Goal: Task Accomplishment & Management: Manage account settings

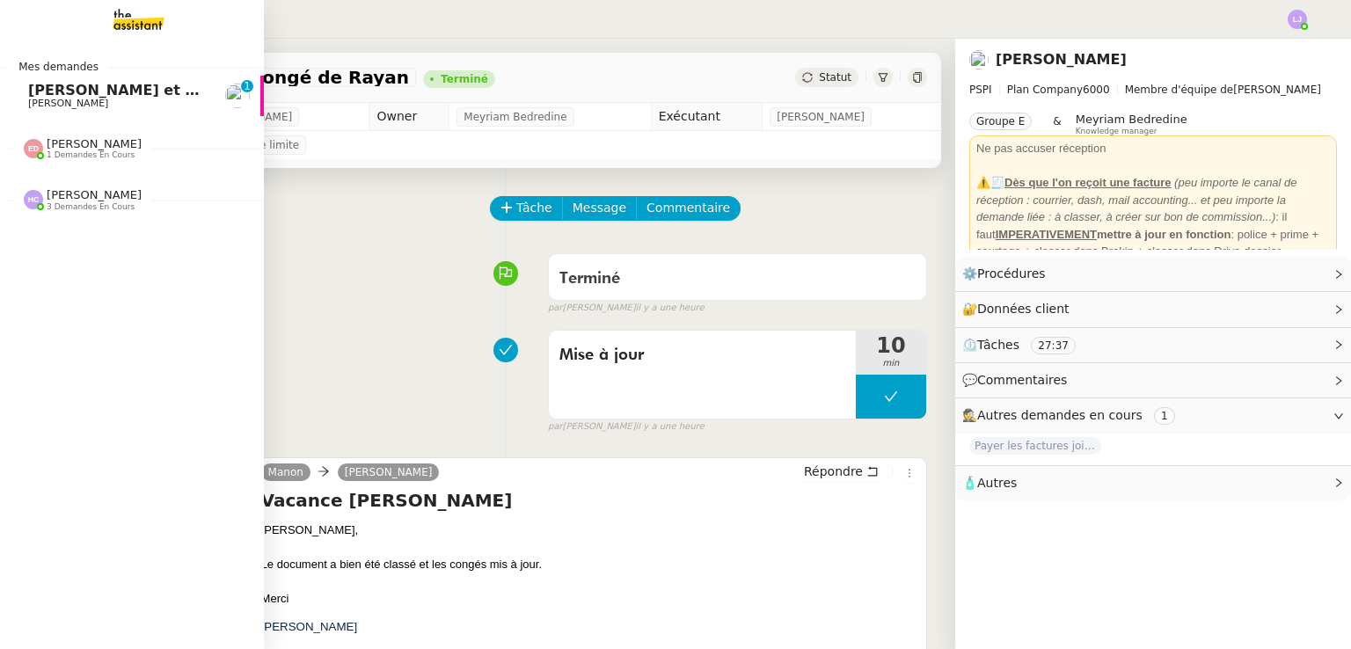
scroll to position [0, 7]
click at [49, 106] on span "[PERSON_NAME]" at bounding box center [61, 103] width 80 height 11
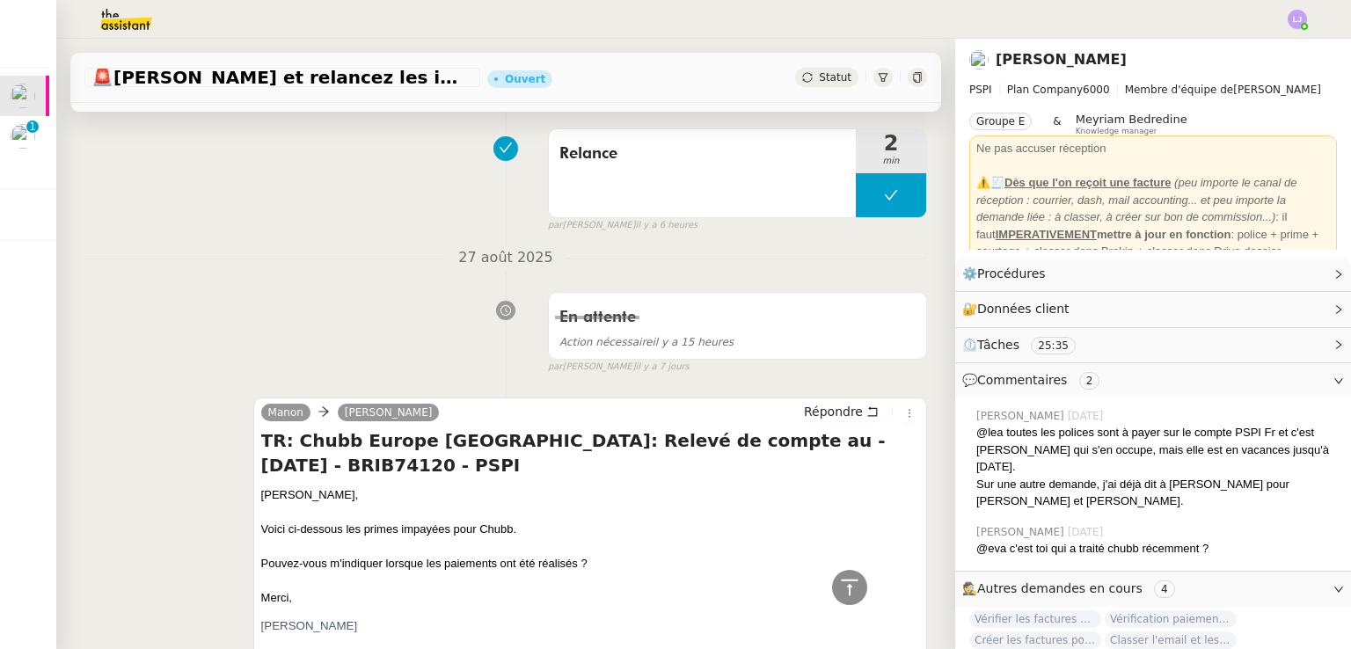
scroll to position [1110, 0]
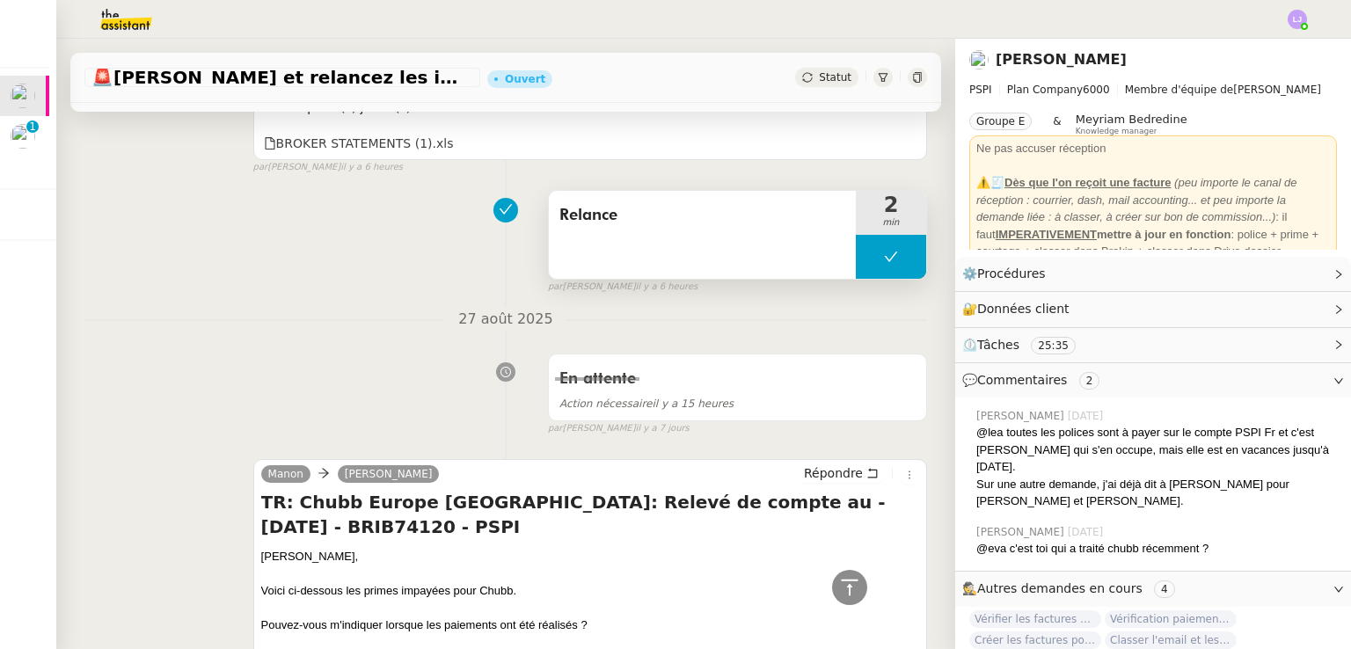
click at [856, 247] on button at bounding box center [891, 257] width 70 height 44
click at [856, 247] on div at bounding box center [873, 257] width 35 height 44
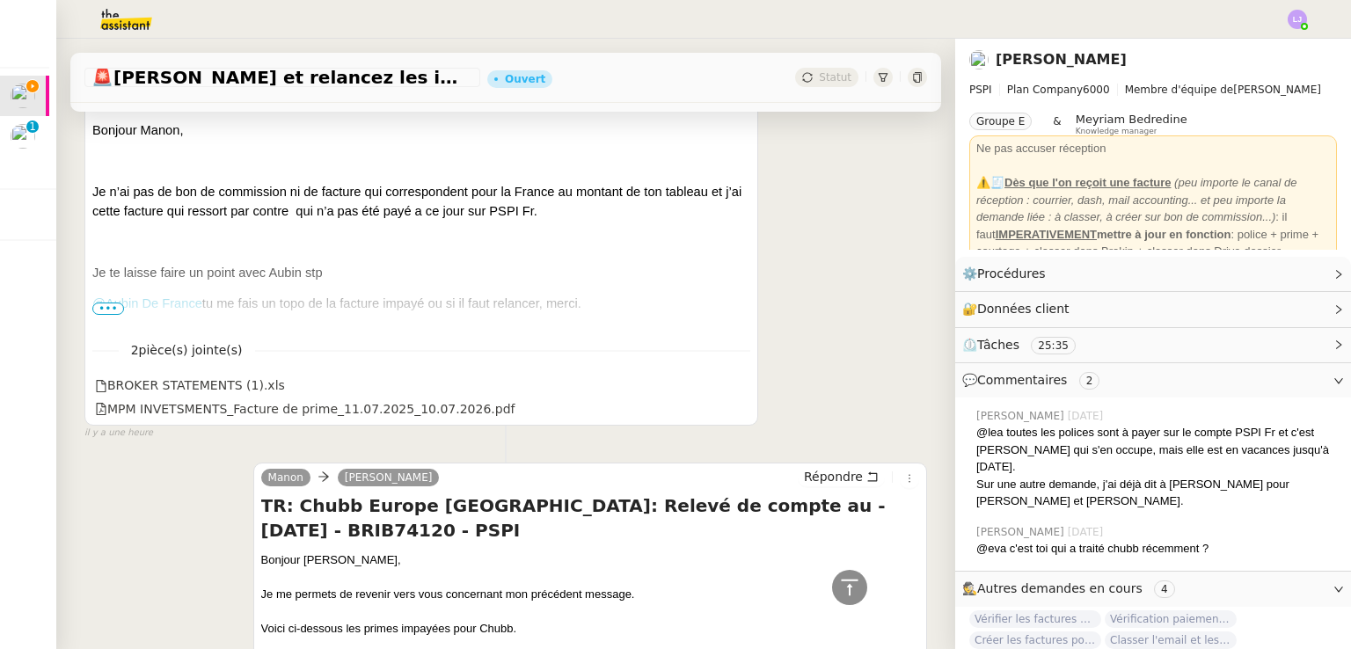
scroll to position [435, 0]
click at [1257, 47] on li "Suivi" at bounding box center [1250, 50] width 114 height 25
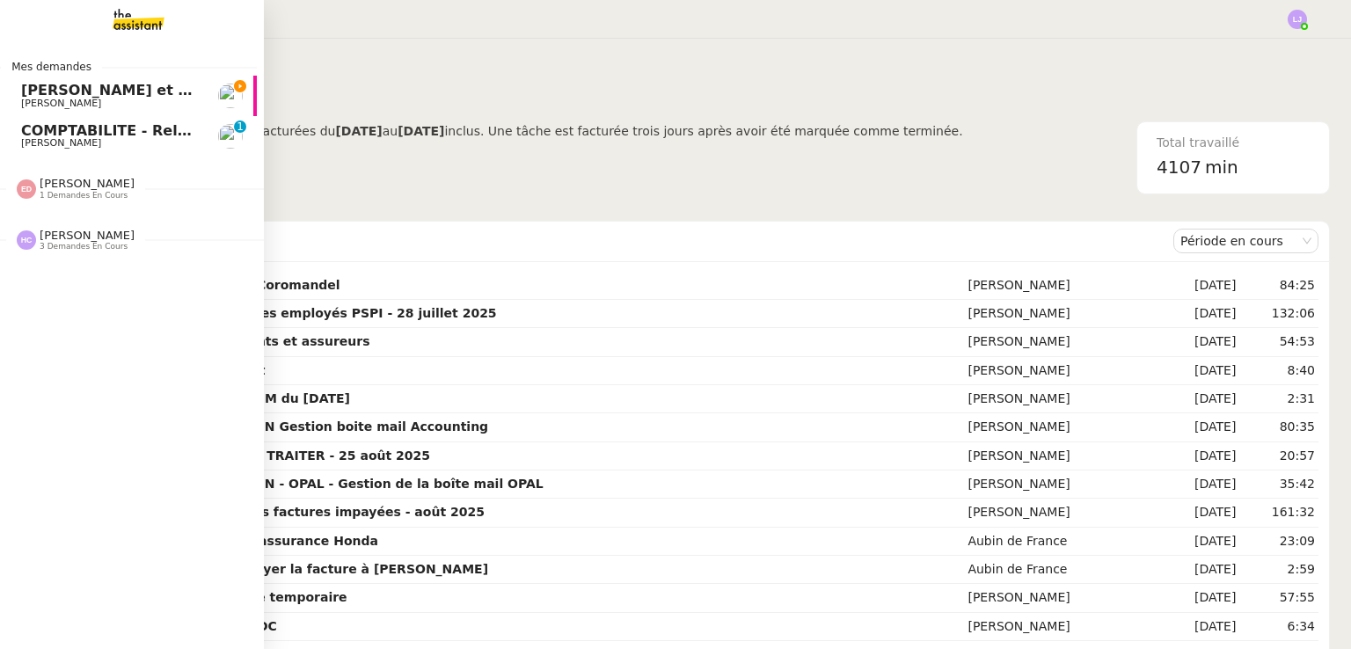
click at [121, 152] on link "COMPTABILITE - Relances factures impayées - [DATE] [PERSON_NAME] 0 1 2 3 4 5 6 …" at bounding box center [125, 136] width 264 height 40
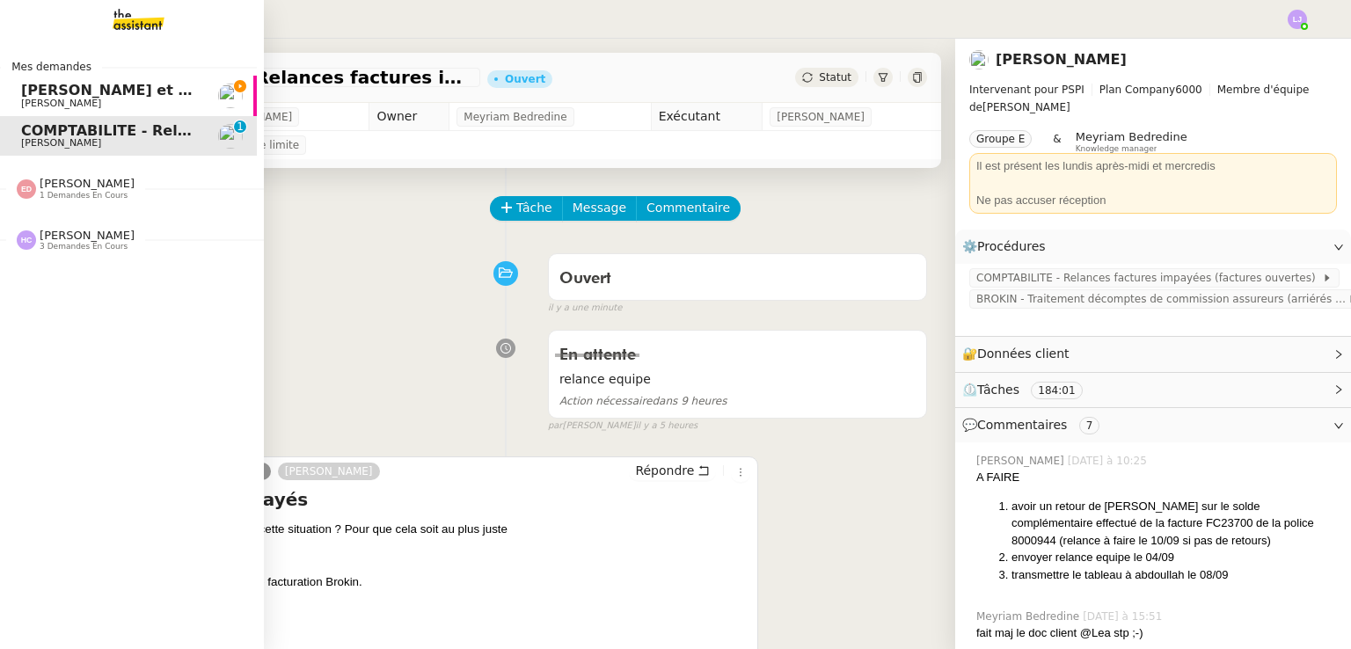
click at [104, 110] on link "[PERSON_NAME] et relancez les impayés chez Chubb [PERSON_NAME]" at bounding box center [125, 96] width 264 height 40
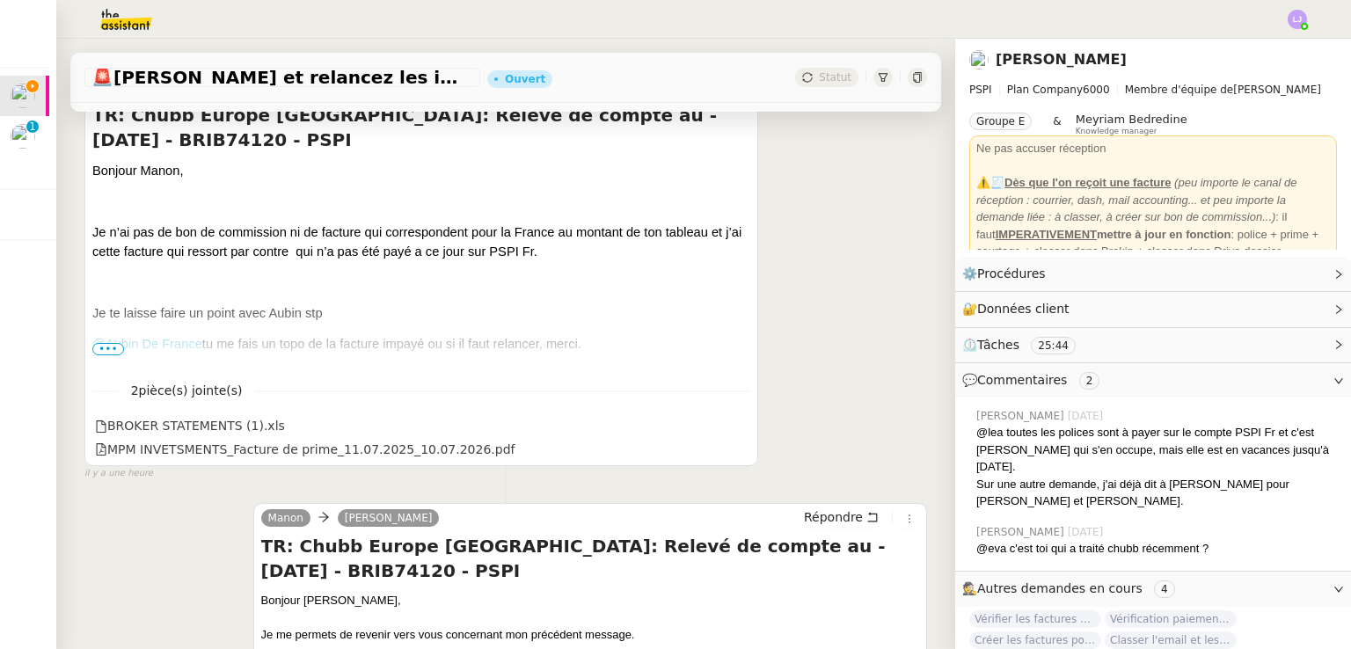
scroll to position [414, 0]
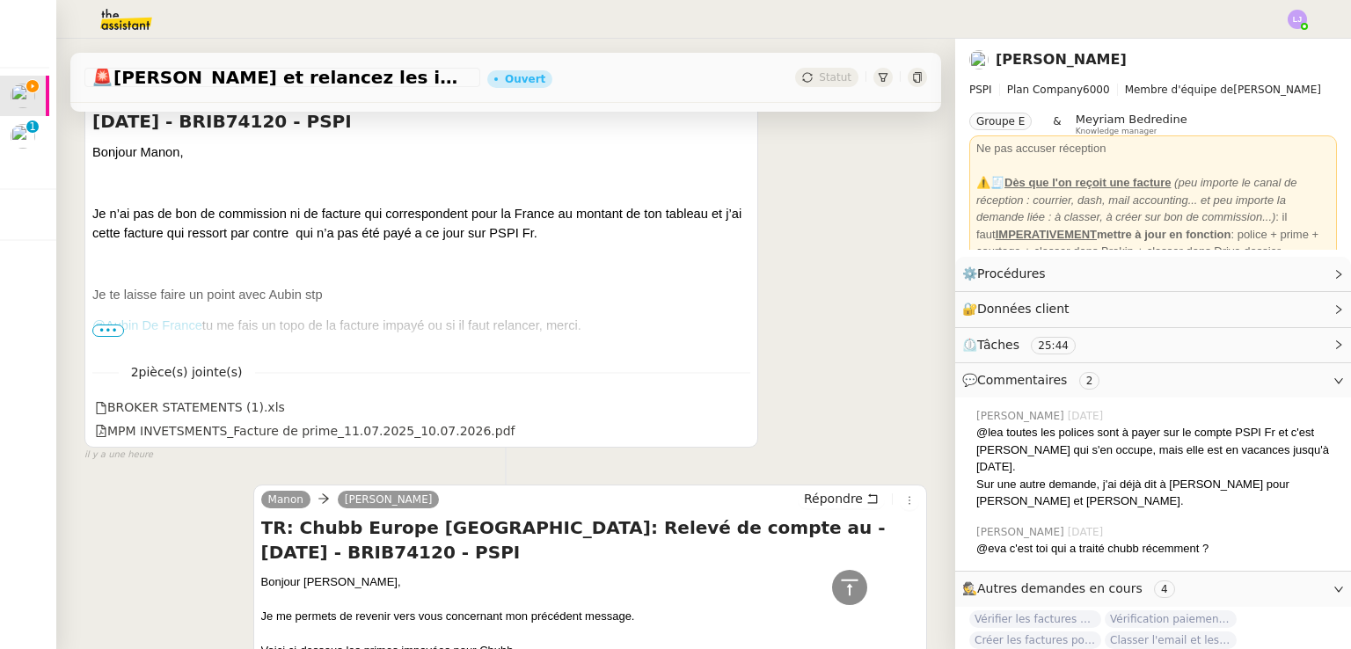
click at [115, 334] on span "•••" at bounding box center [108, 331] width 32 height 12
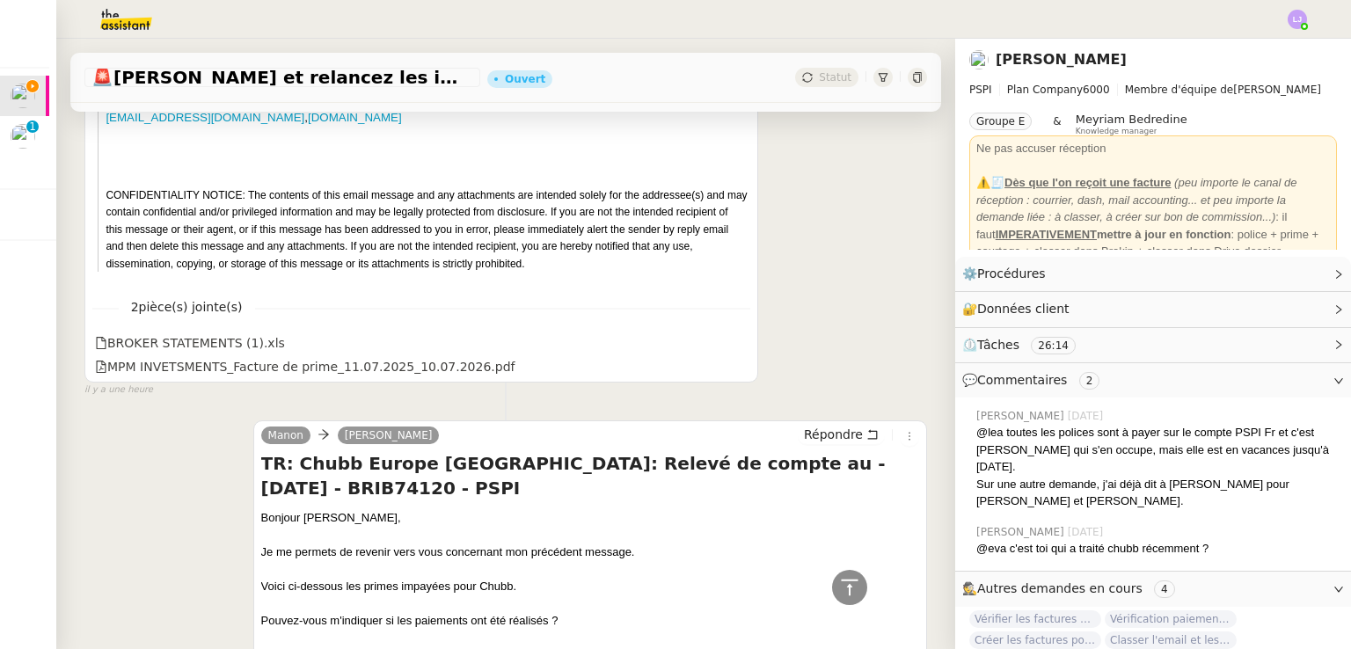
scroll to position [3106, 0]
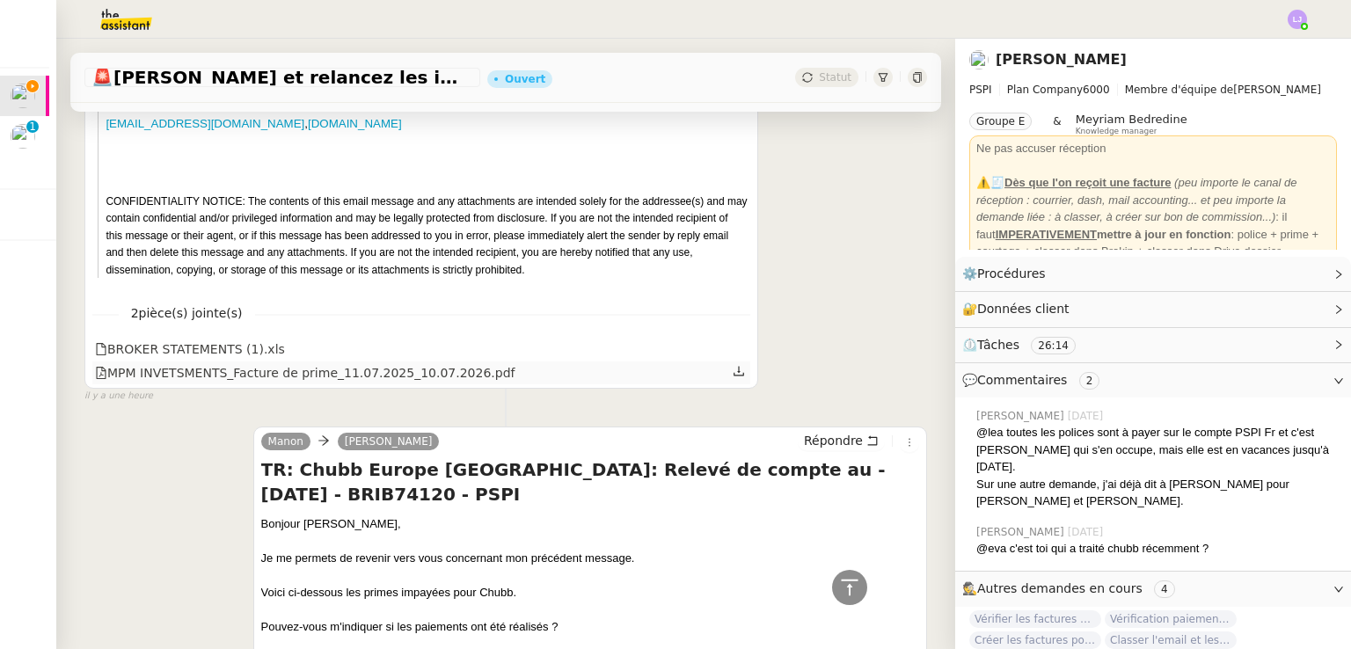
click at [328, 364] on div "MPM INVETSMENTS_Facture de prime_11.07.2025_10.07.2026.pdf" at bounding box center [421, 373] width 658 height 23
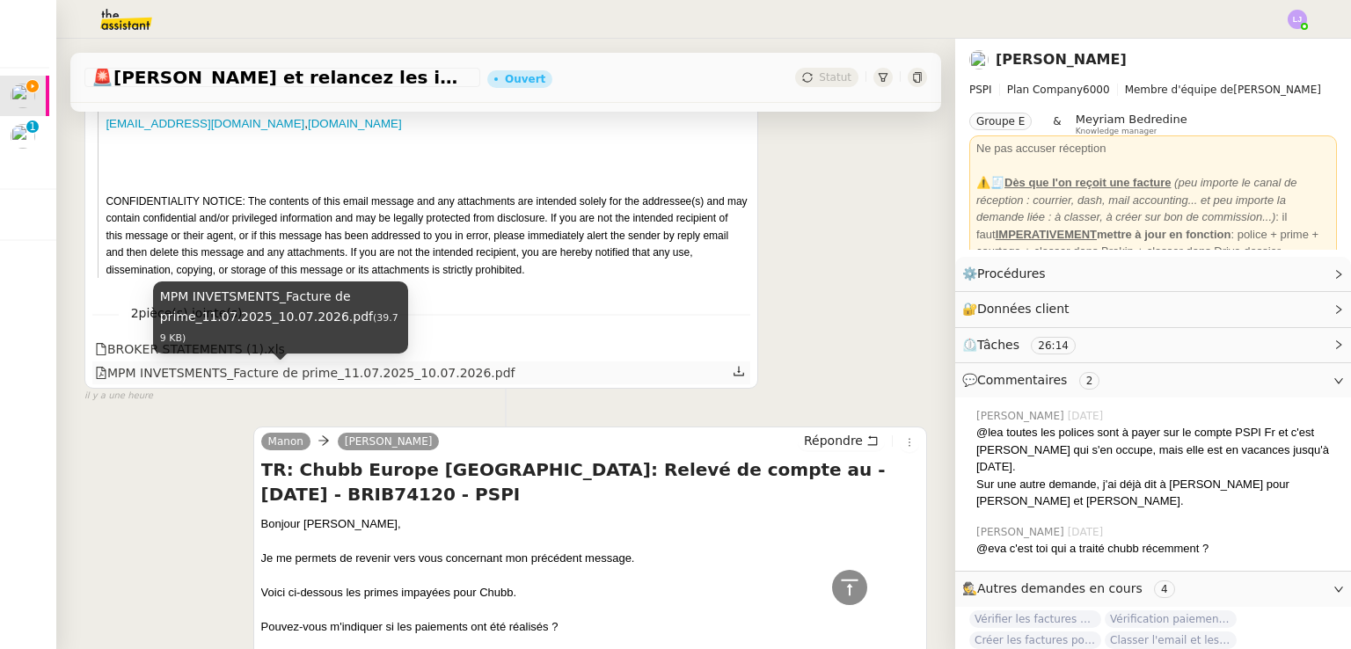
click at [340, 372] on div "MPM INVETSMENTS_Facture de prime_11.07.2025_10.07.2026.pdf" at bounding box center [305, 373] width 420 height 20
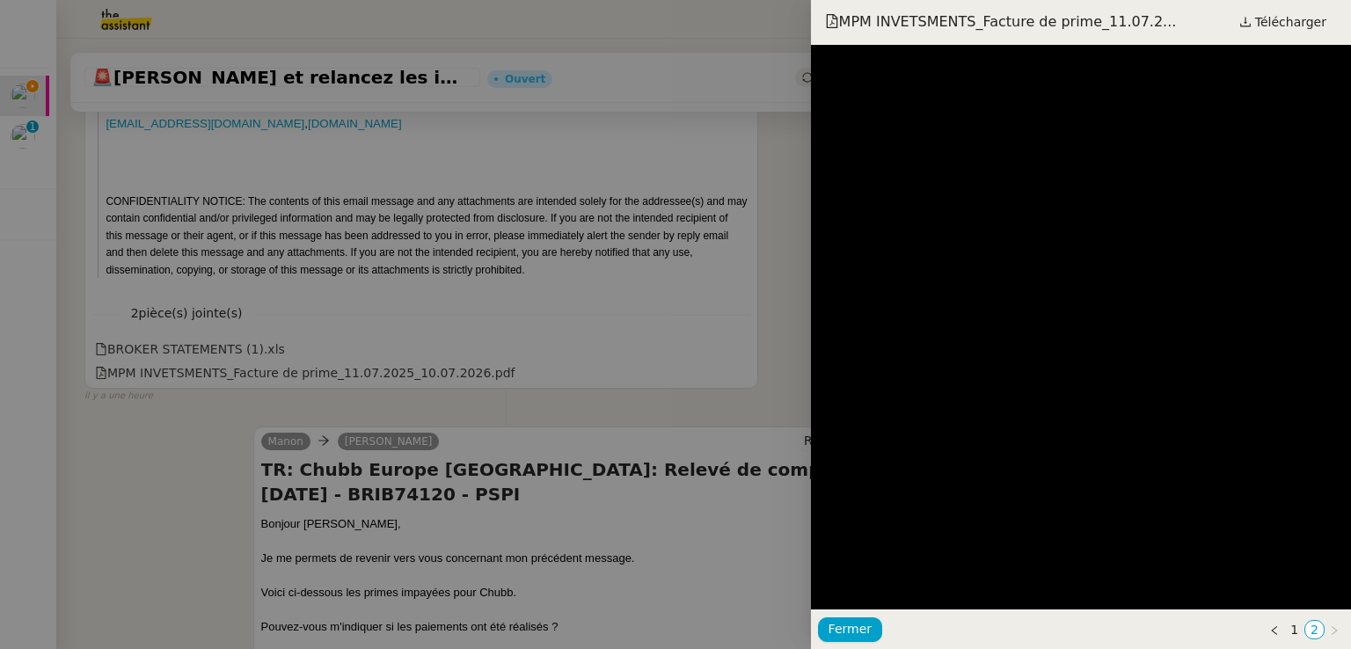
click at [349, 362] on div at bounding box center [675, 324] width 1351 height 649
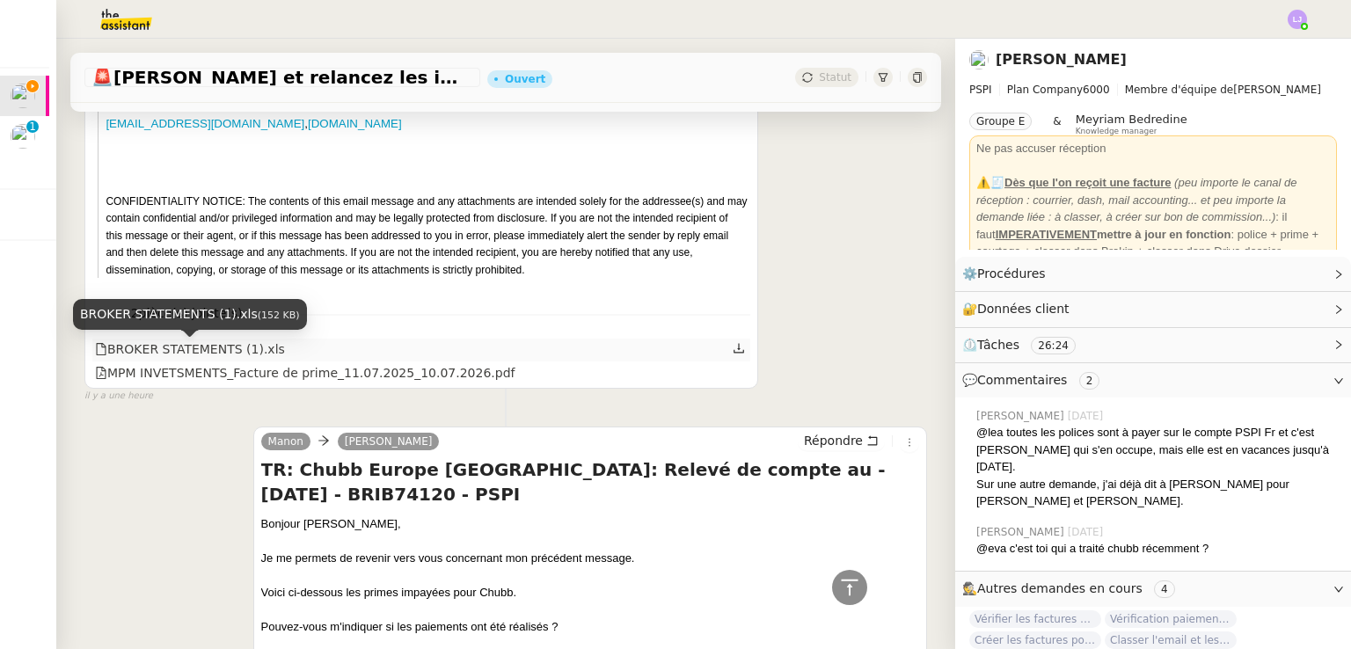
click at [235, 348] on div "BROKER STATEMENTS (1).xls" at bounding box center [190, 350] width 190 height 20
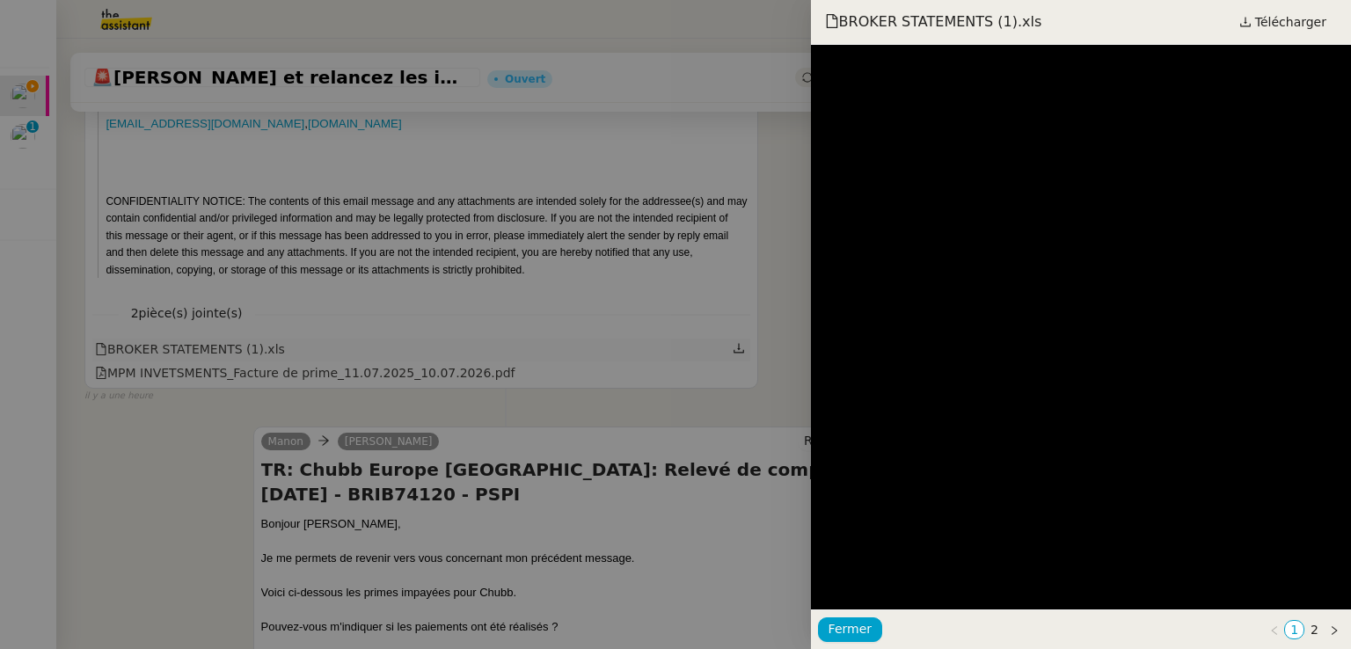
click at [235, 348] on div at bounding box center [675, 324] width 1351 height 649
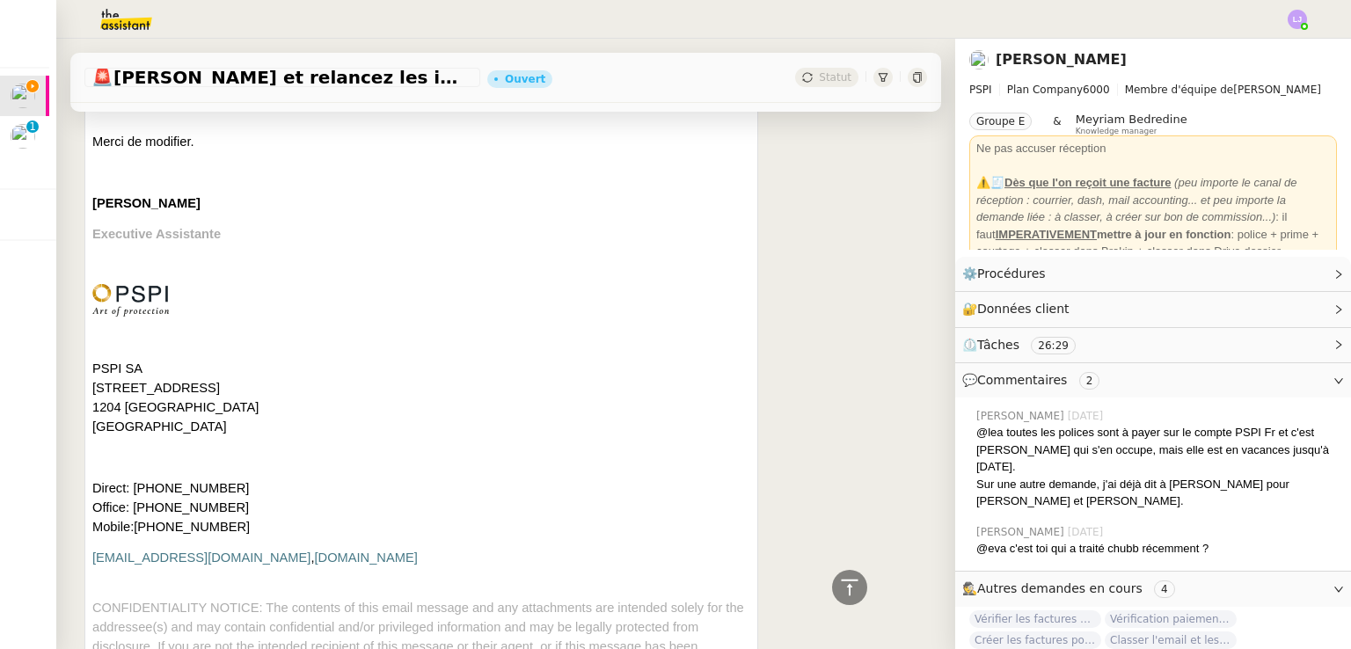
scroll to position [0, 0]
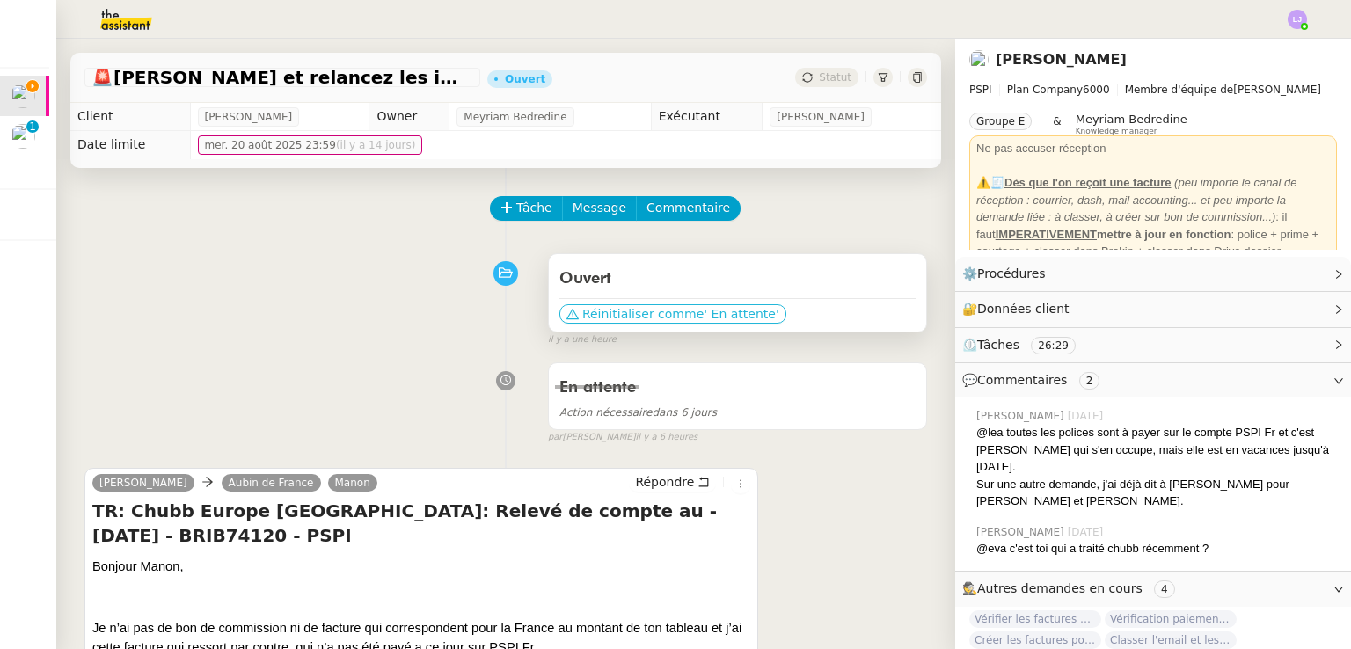
click at [713, 314] on span "' En attente'" at bounding box center [741, 314] width 75 height 18
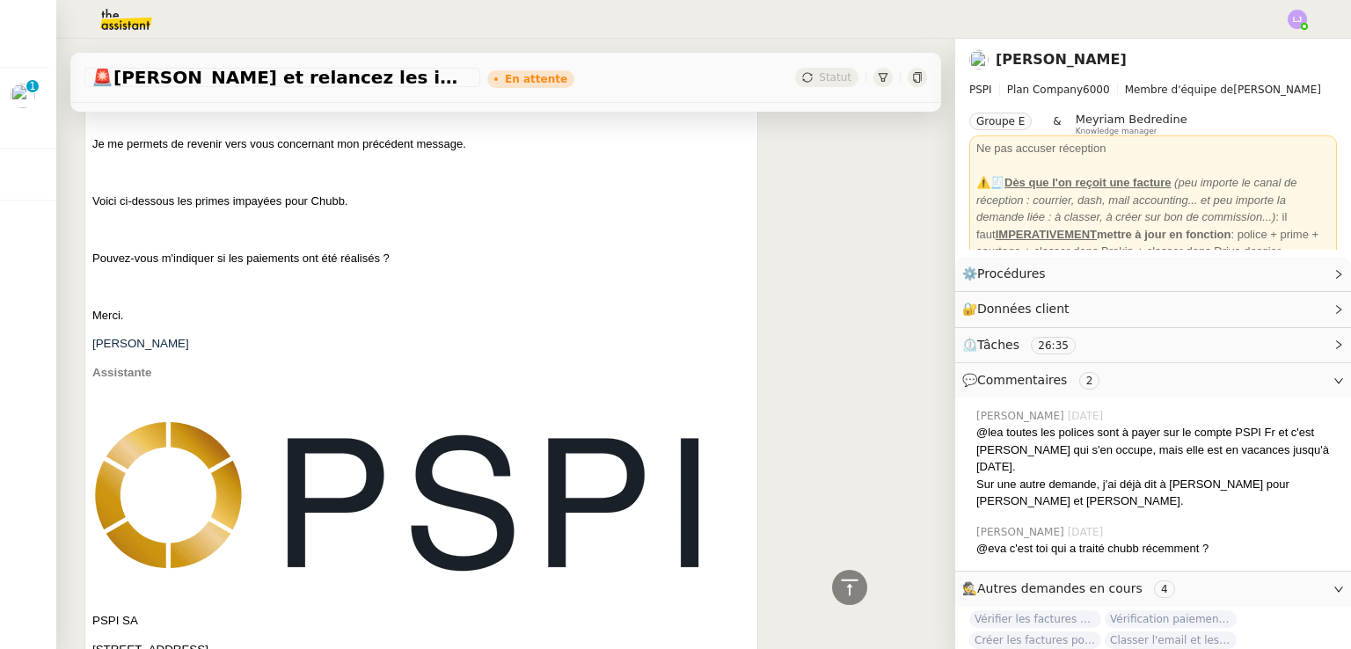
click at [851, 489] on div "[PERSON_NAME] de France Manon Répondre TR: Chubb [GEOGRAPHIC_DATA] [GEOGRAPHIC_…" at bounding box center [505, 428] width 843 height 3057
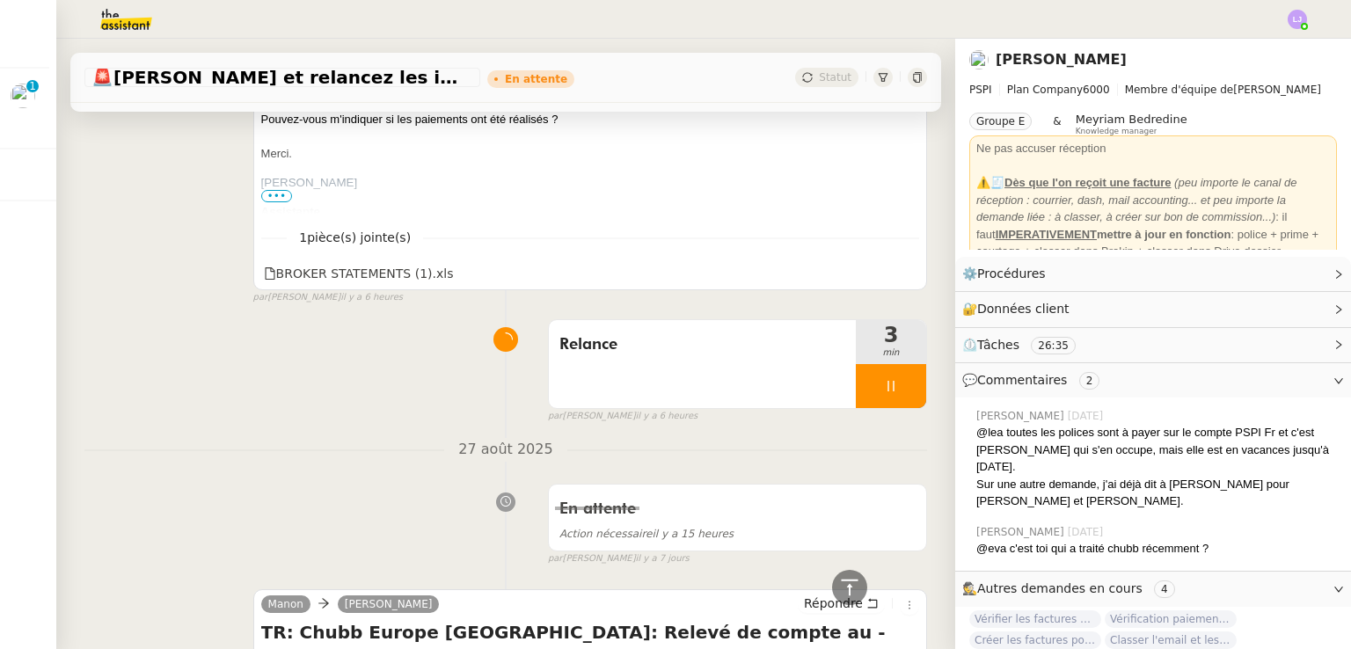
scroll to position [3603, 0]
click at [888, 383] on icon at bounding box center [891, 385] width 6 height 11
click at [891, 383] on button at bounding box center [908, 385] width 35 height 44
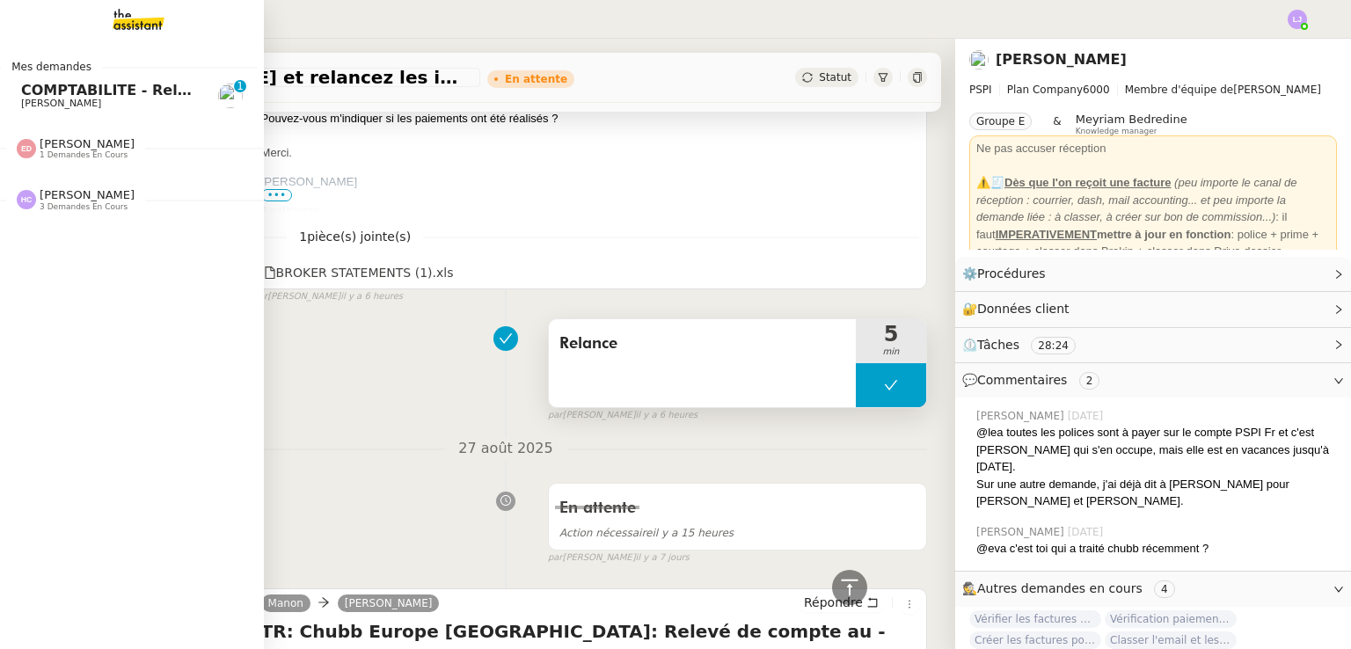
click at [21, 99] on span "[PERSON_NAME]" at bounding box center [61, 103] width 80 height 11
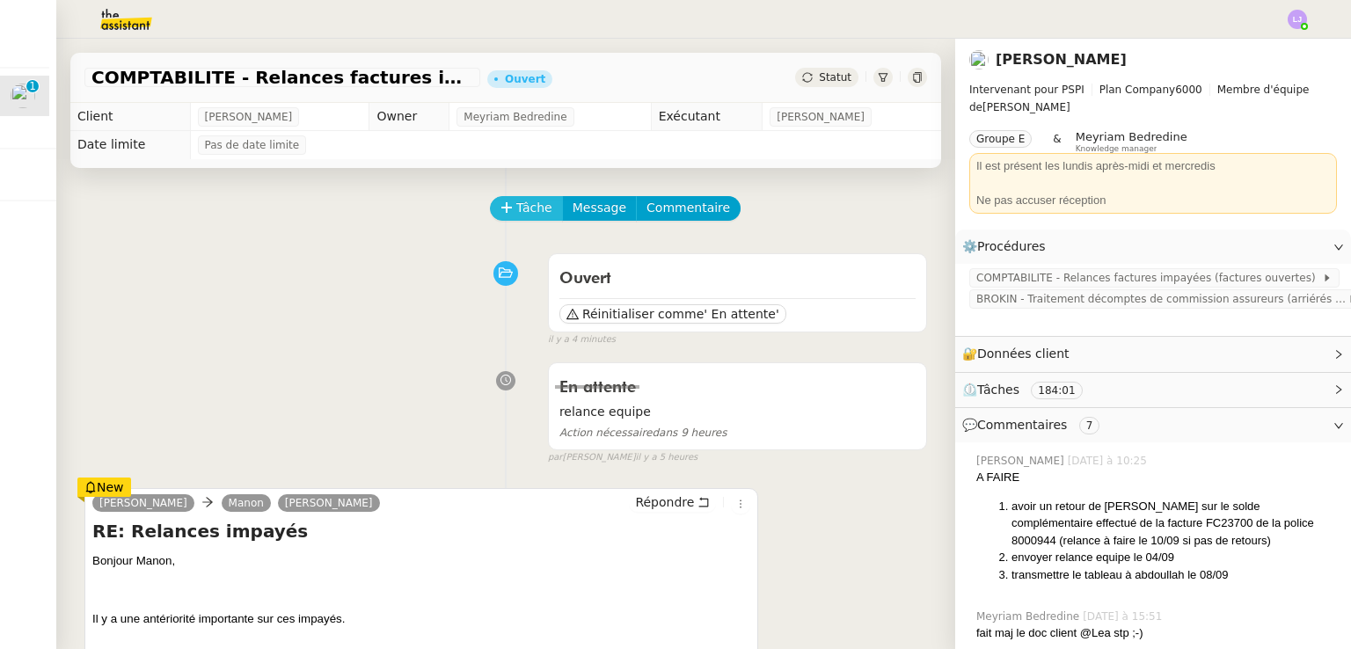
click at [517, 212] on span "Tâche" at bounding box center [534, 208] width 36 height 20
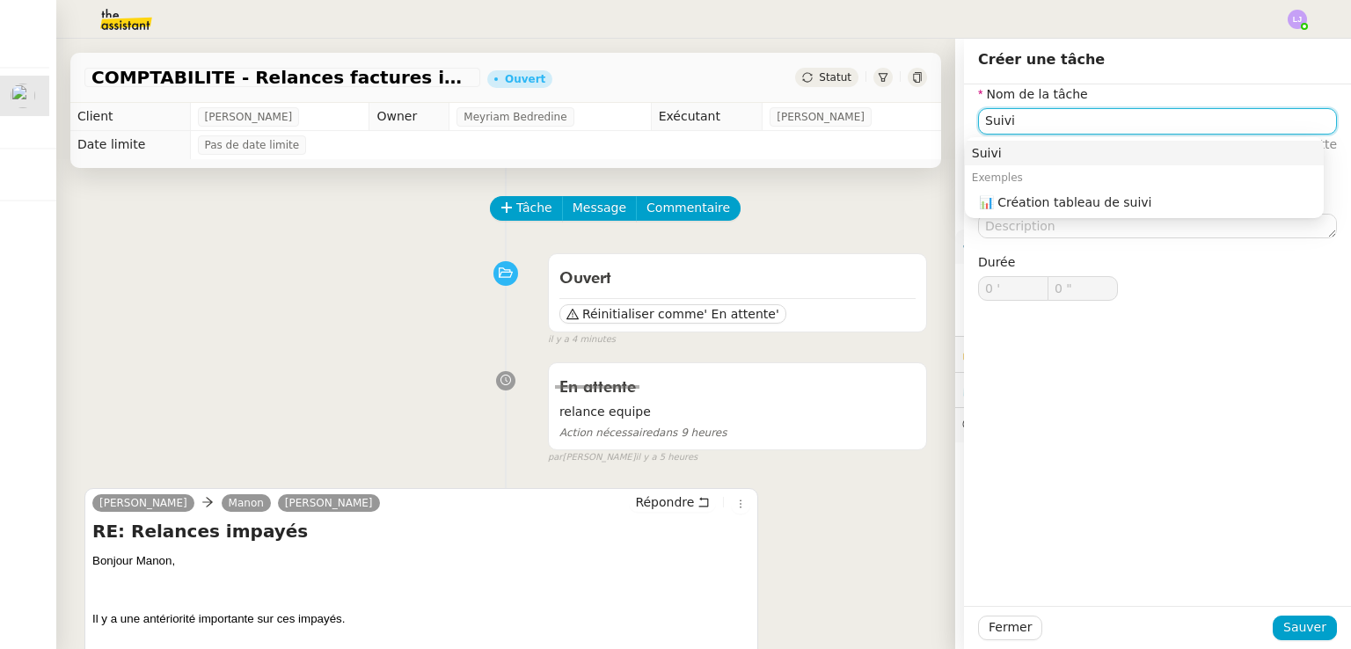
type input "Suivi"
click at [1275, 640] on div "Fermer Sauver" at bounding box center [1157, 627] width 387 height 43
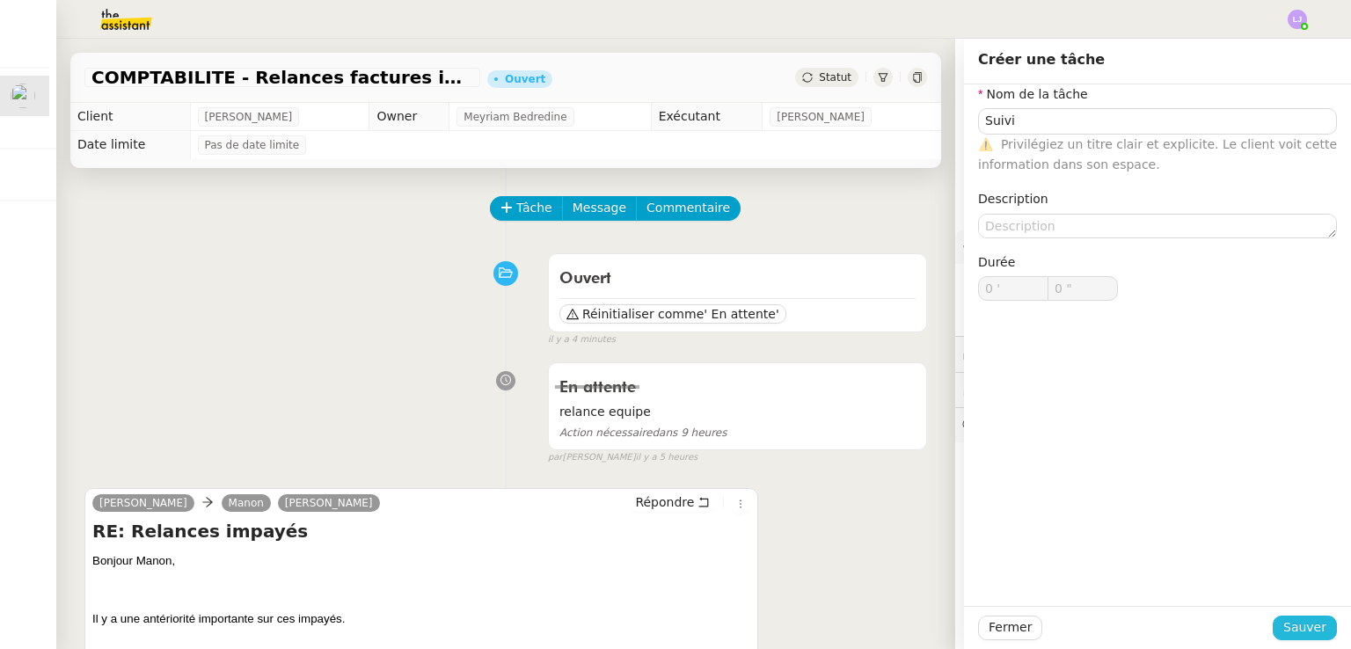
click at [1292, 623] on span "Sauver" at bounding box center [1304, 627] width 43 height 20
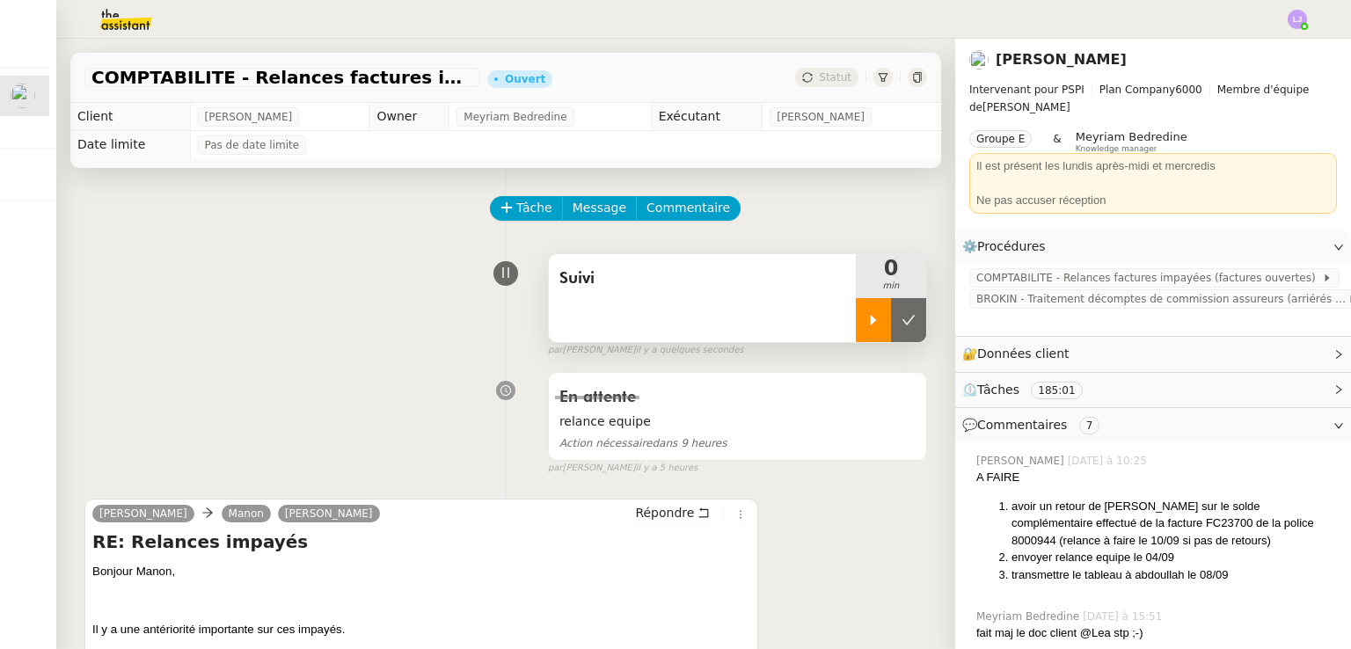
click at [866, 317] on icon at bounding box center [873, 320] width 14 height 14
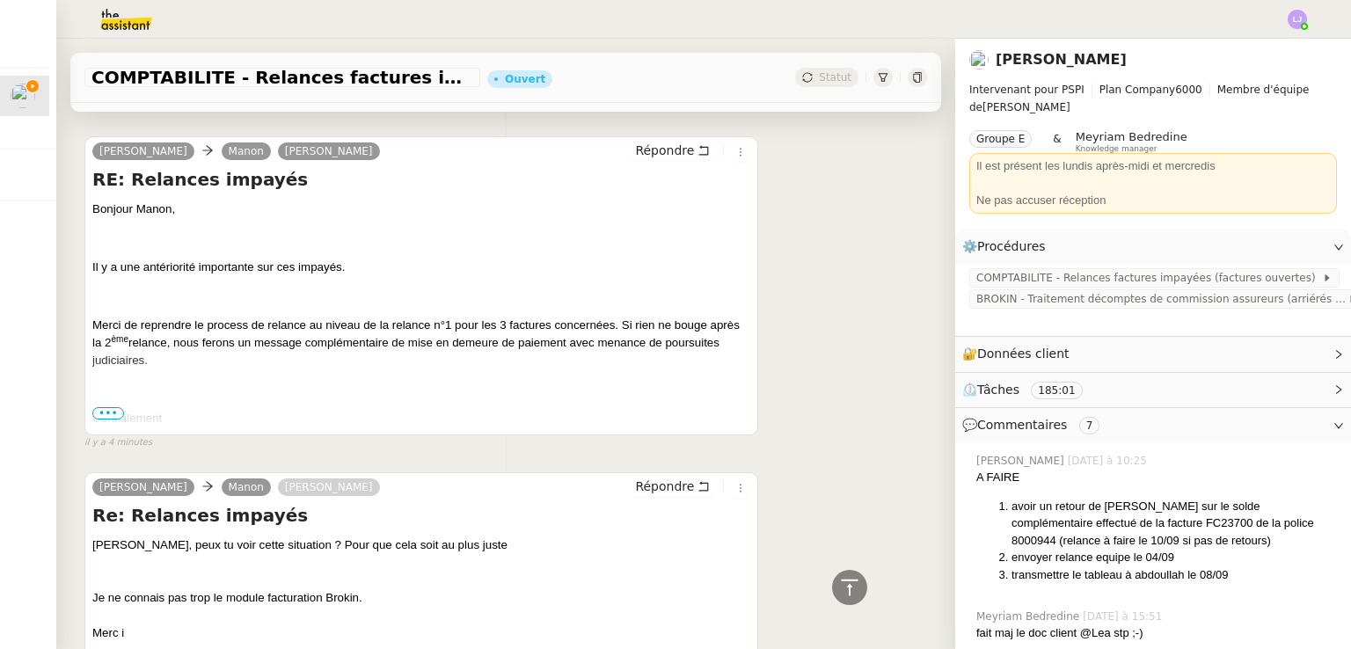
scroll to position [362, 0]
click at [105, 420] on span "•••" at bounding box center [108, 414] width 32 height 12
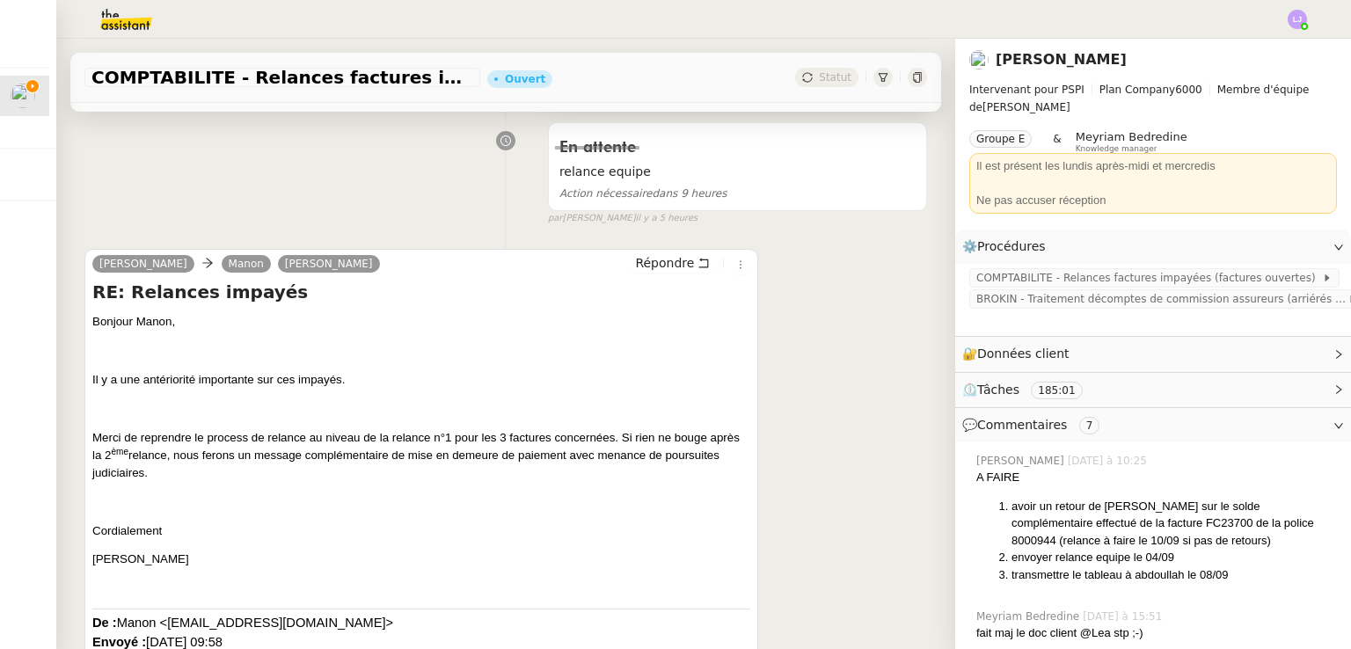
scroll to position [376, 0]
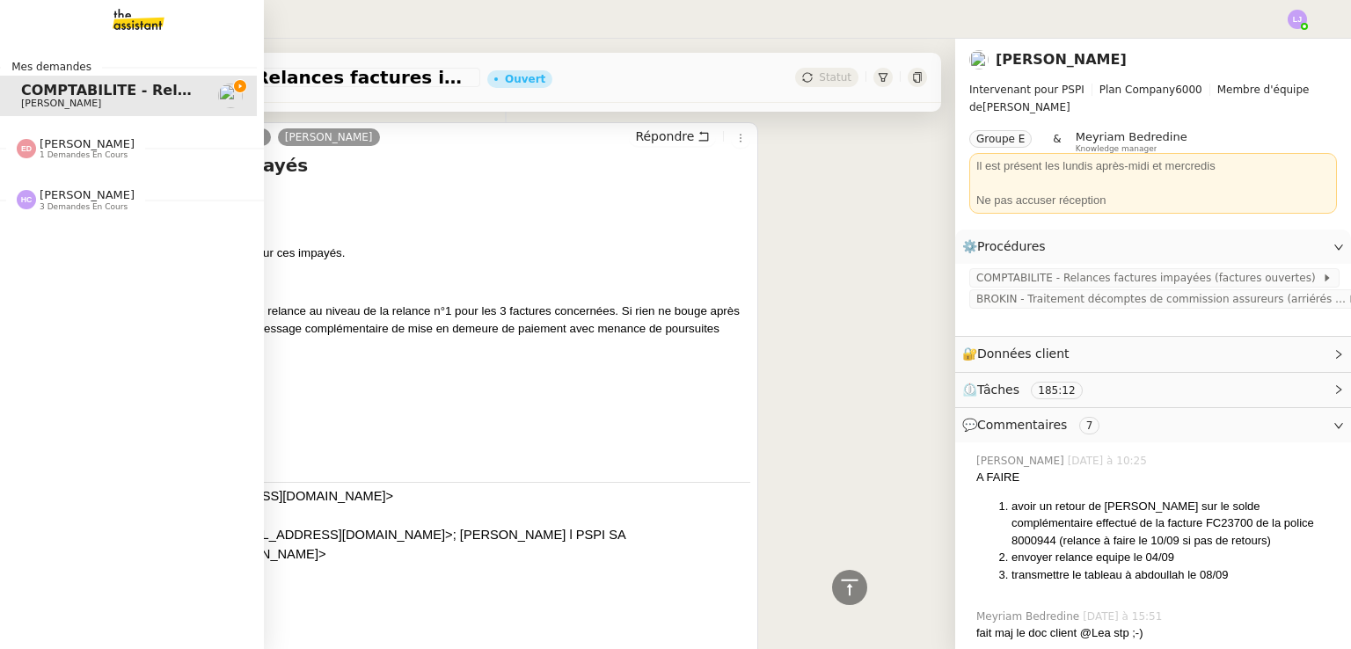
click at [124, 208] on nz-divider "[PERSON_NAME] 3 demandes en cours" at bounding box center [132, 199] width 264 height 23
